Goal: Transaction & Acquisition: Purchase product/service

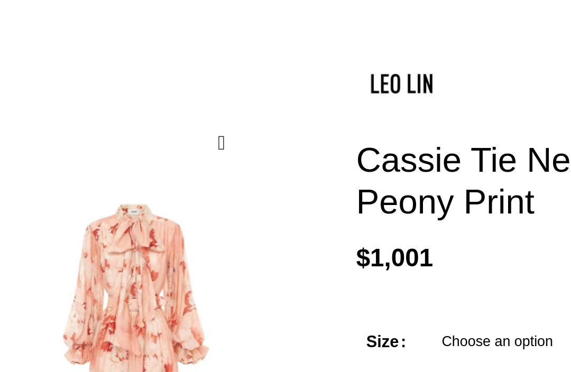
scroll to position [42, 0]
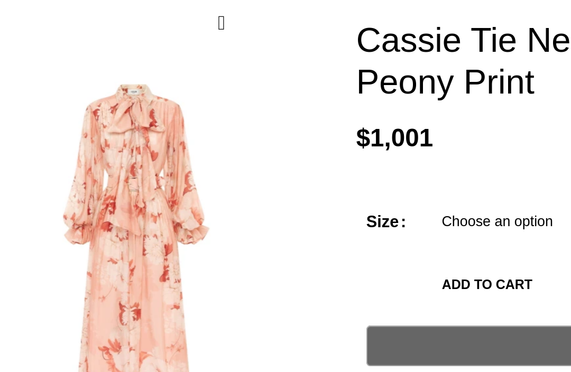
click at [424, 266] on select "Choose an option 4 UK 6 UK 8 UK 10 UK 12 UK 14 UK 16 UK" at bounding box center [398, 277] width 137 height 22
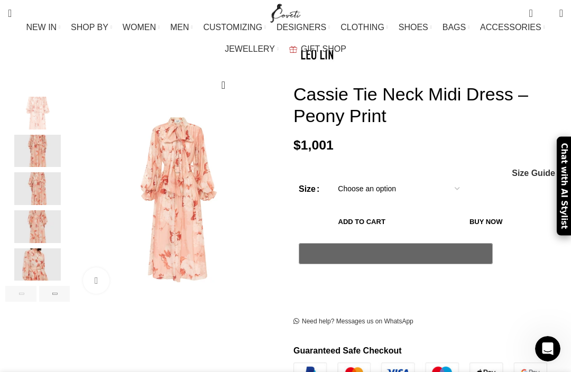
click at [424, 178] on select "Choose an option 4 UK 6 UK 8 UK 10 UK 12 UK 14 UK 16 UK" at bounding box center [398, 189] width 137 height 22
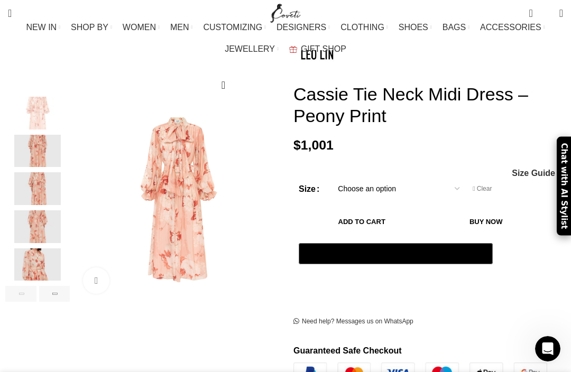
click at [440, 178] on select "Choose an option 4 UK 6 UK 8 UK 10 UK 12 UK 14 UK 16 UK" at bounding box center [398, 189] width 137 height 22
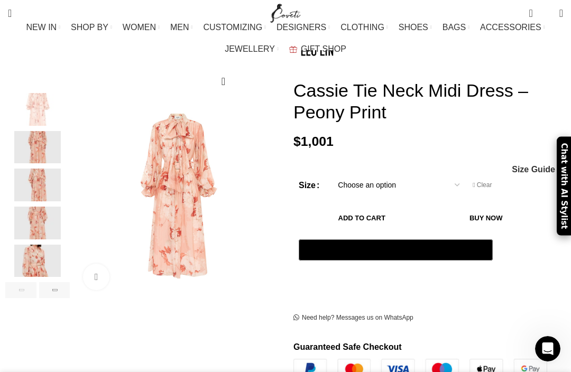
select select "8-[GEOGRAPHIC_DATA]"
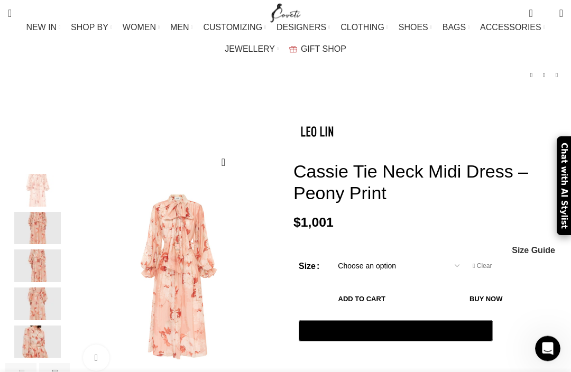
scroll to position [0, 0]
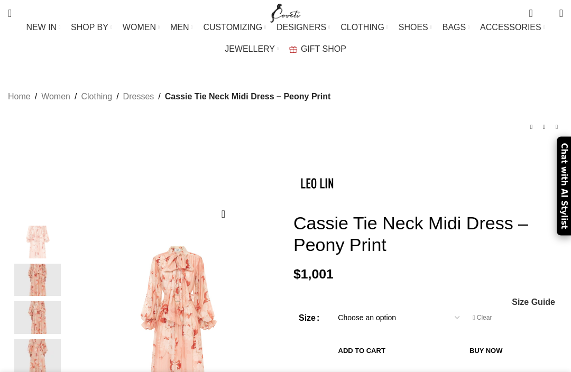
select select "8-[GEOGRAPHIC_DATA]"
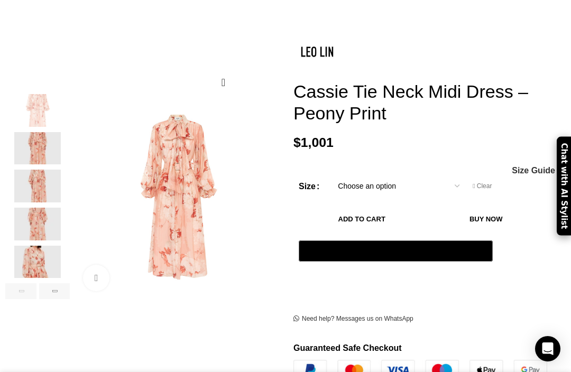
scroll to position [85, 0]
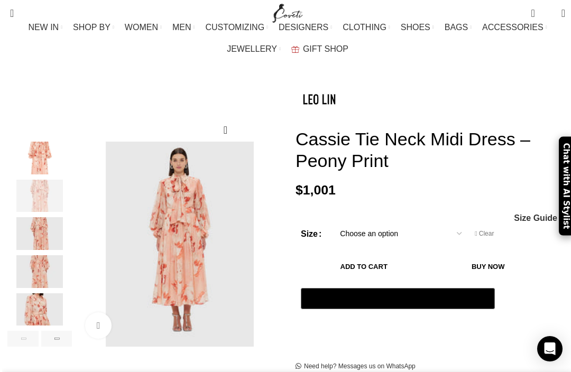
click at [36, 180] on img "2 / 6" at bounding box center [37, 196] width 65 height 33
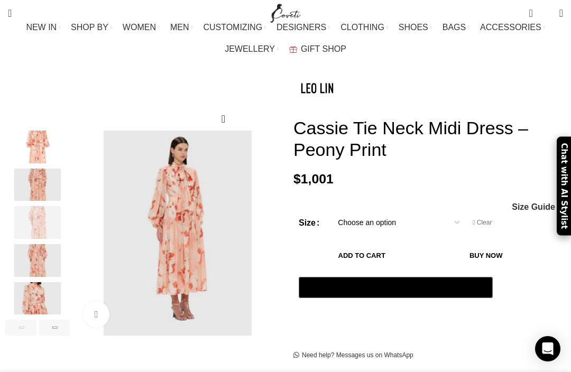
click at [32, 206] on img "3 / 6" at bounding box center [37, 222] width 65 height 33
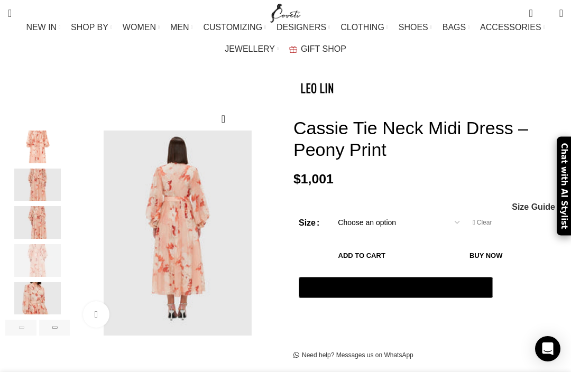
click at [33, 246] on img "4 / 6" at bounding box center [37, 260] width 65 height 33
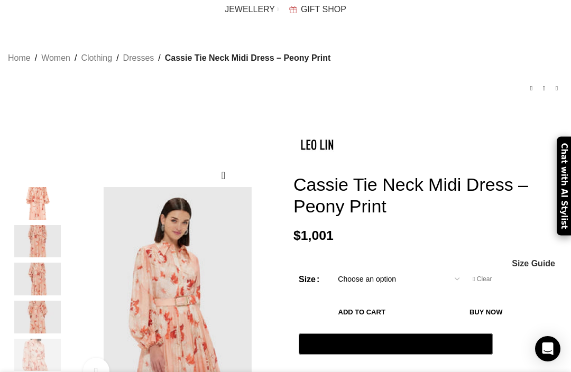
scroll to position [0, 123]
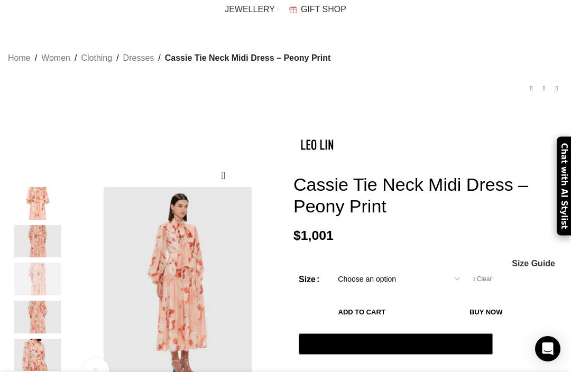
click at [23, 265] on img "3 / 6" at bounding box center [37, 279] width 65 height 33
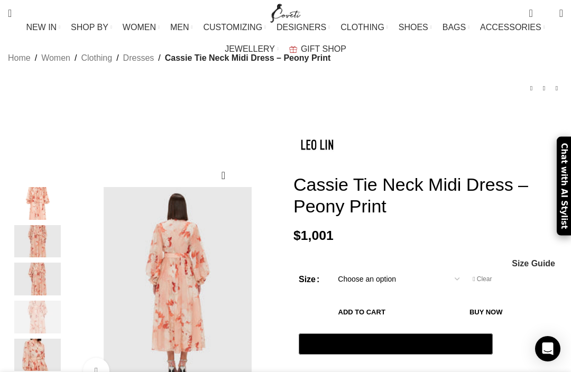
click at [27, 318] on img "4 / 6" at bounding box center [37, 317] width 65 height 33
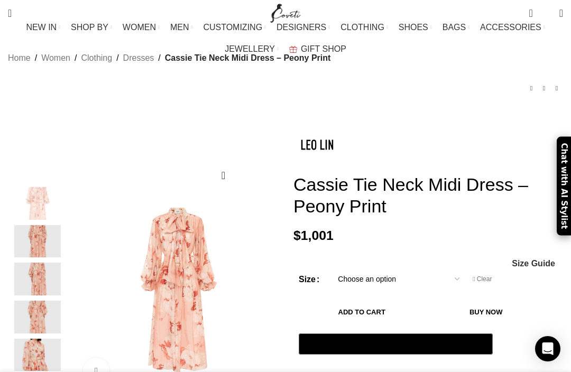
click at [30, 187] on img "1 / 6" at bounding box center [37, 203] width 65 height 33
